Goal: Task Accomplishment & Management: Manage account settings

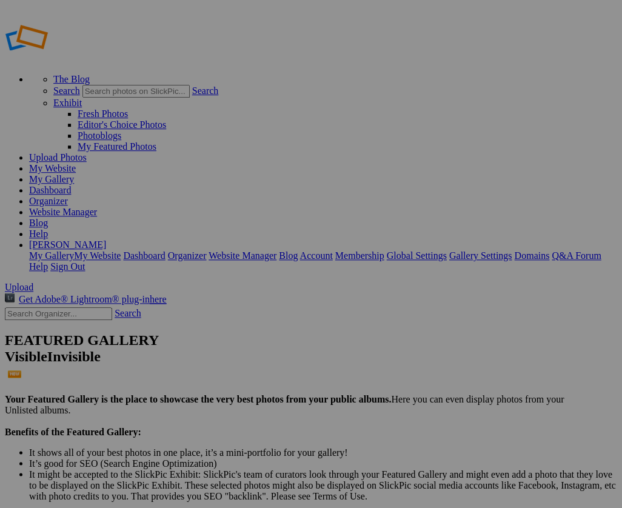
scroll to position [1, 0]
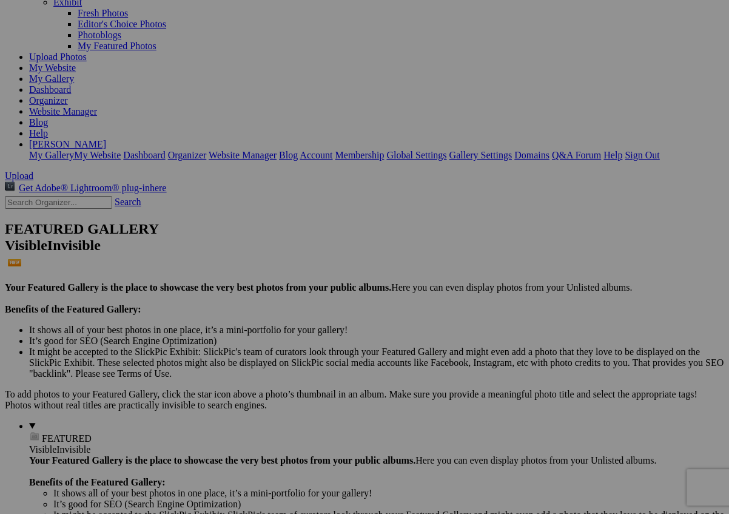
scroll to position [108, 0]
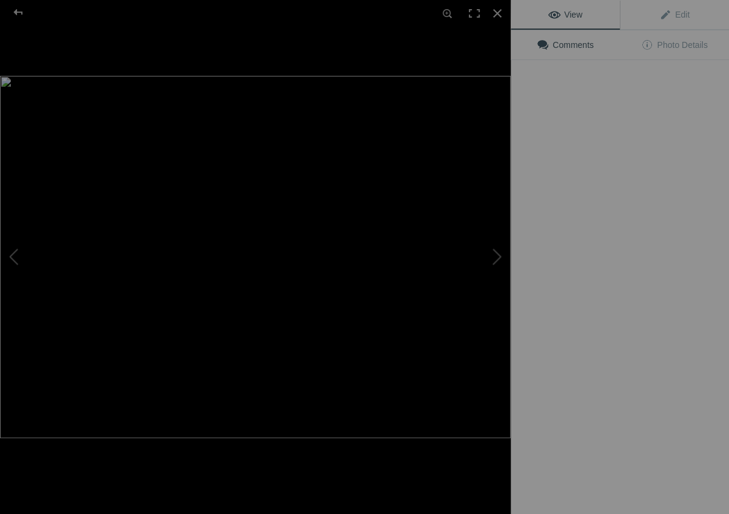
click at [221, 261] on img at bounding box center [255, 257] width 511 height 362
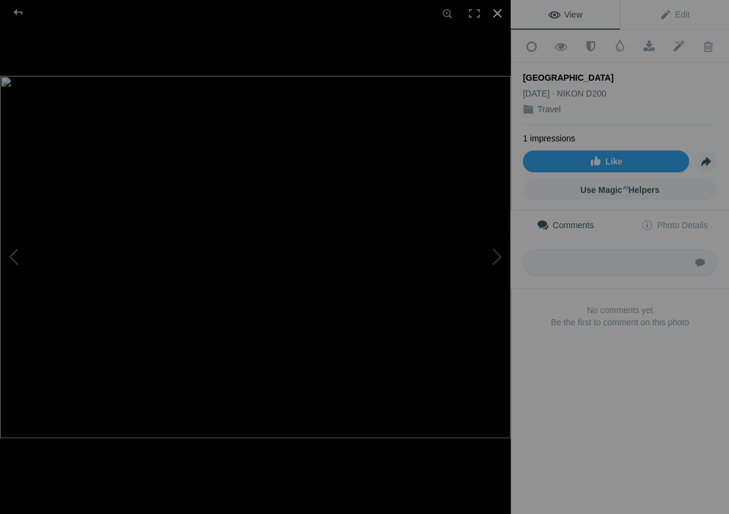
click at [498, 12] on div at bounding box center [497, 13] width 27 height 27
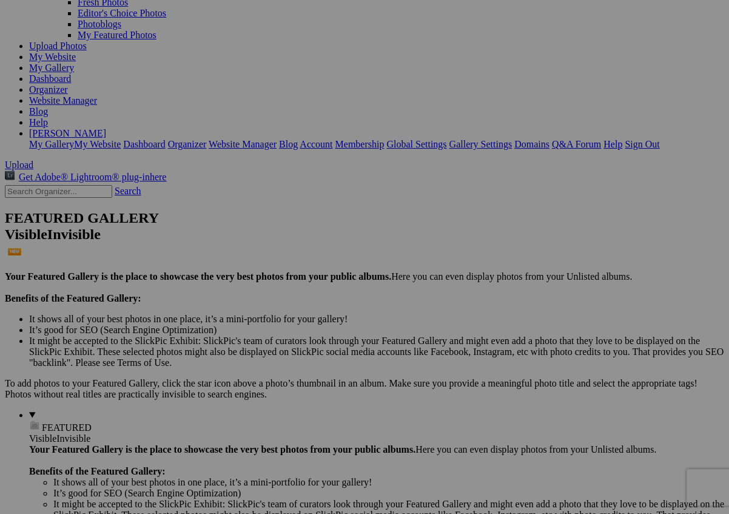
scroll to position [117, 0]
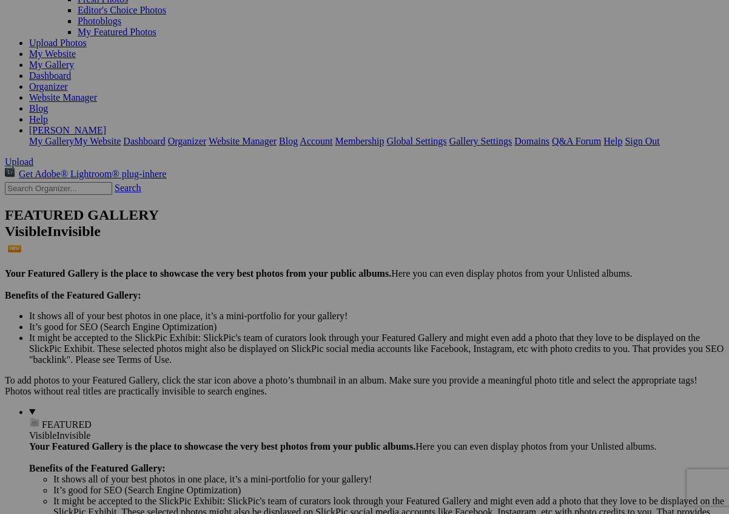
click at [284, 334] on span "Yes" at bounding box center [277, 336] width 14 height 10
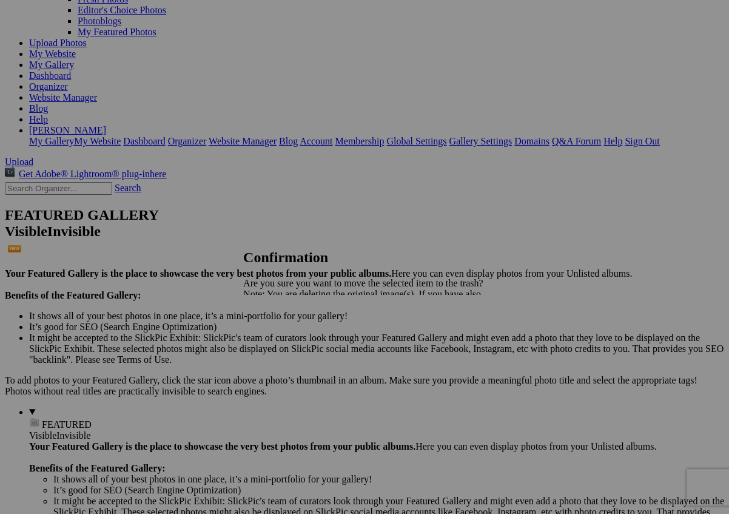
click at [284, 334] on span "Yes" at bounding box center [277, 336] width 14 height 10
click at [284, 335] on span "Yes" at bounding box center [277, 336] width 14 height 10
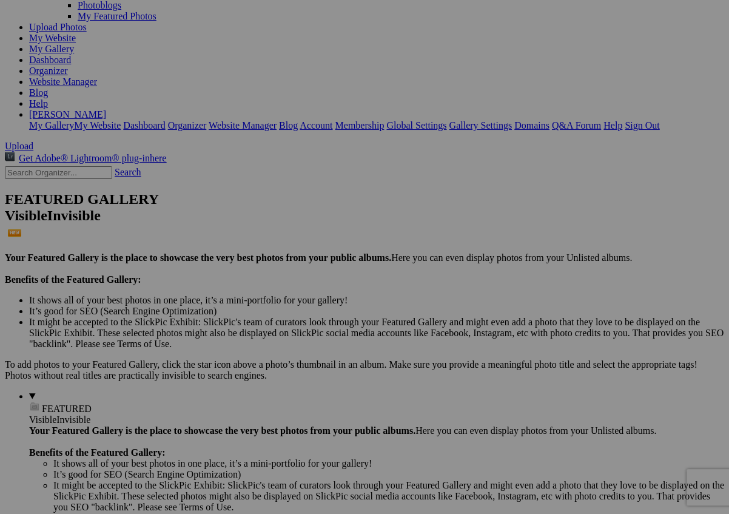
scroll to position [132, 0]
click at [284, 335] on span "Yes" at bounding box center [277, 336] width 14 height 10
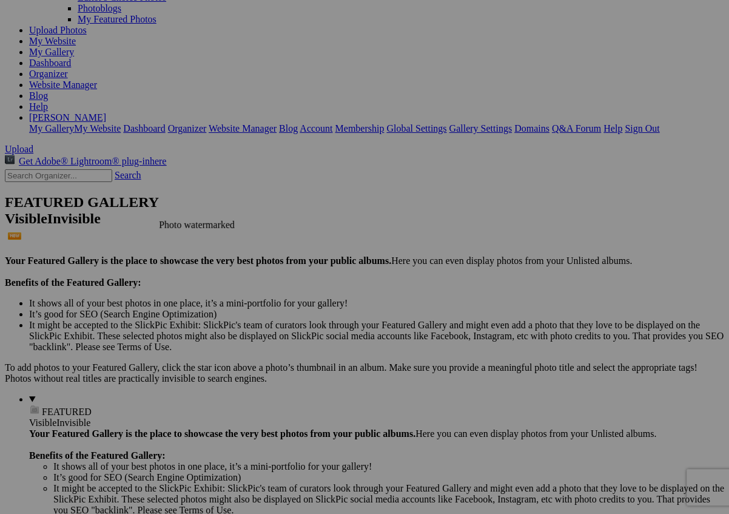
scroll to position [130, 0]
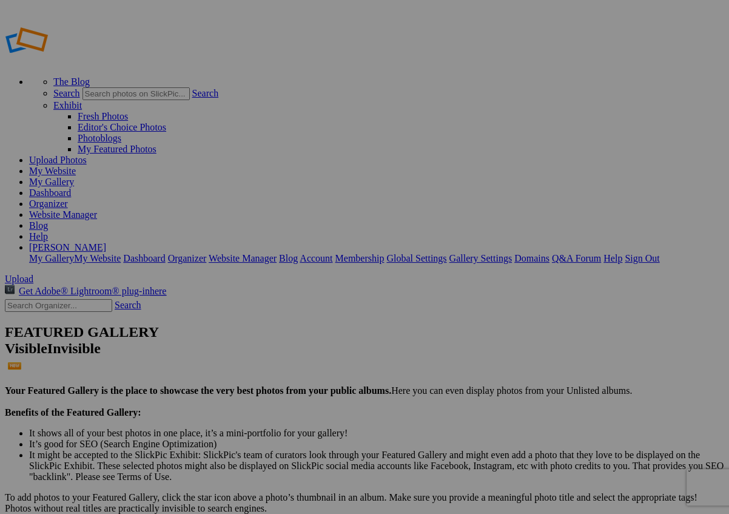
click at [656, 253] on link "Sign Out" at bounding box center [642, 258] width 35 height 10
